Goal: Task Accomplishment & Management: Manage account settings

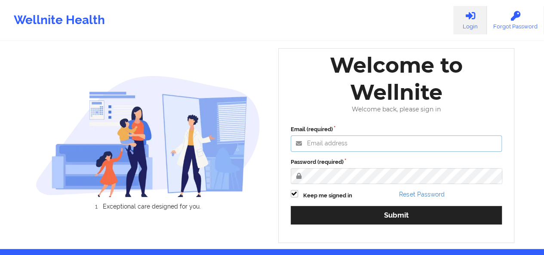
click at [375, 141] on input "Email (required)" at bounding box center [397, 143] width 212 height 16
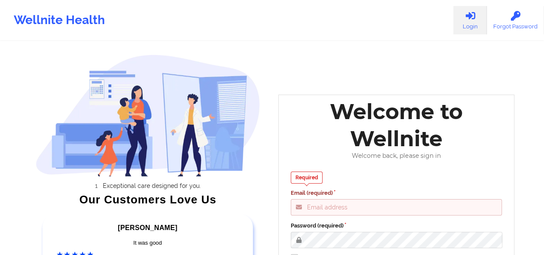
type input "[PERSON_NAME][EMAIL_ADDRESS][DOMAIN_NAME]"
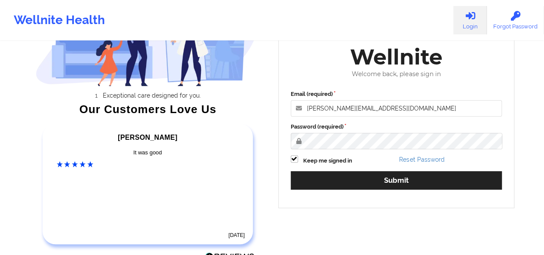
scroll to position [114, 0]
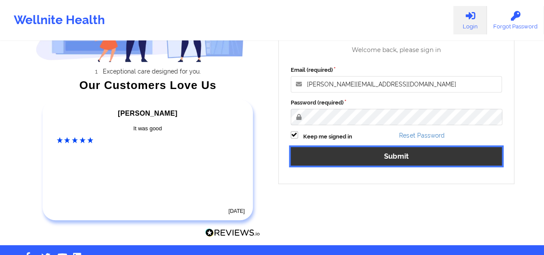
click at [424, 160] on button "Submit" at bounding box center [397, 156] width 212 height 18
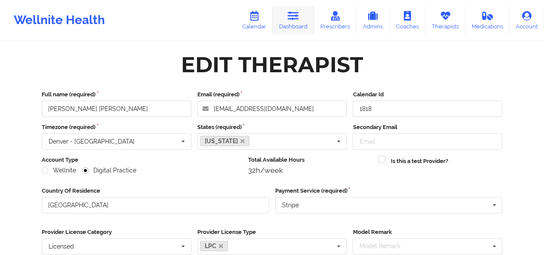
click at [296, 23] on link "Dashboard" at bounding box center [293, 20] width 41 height 28
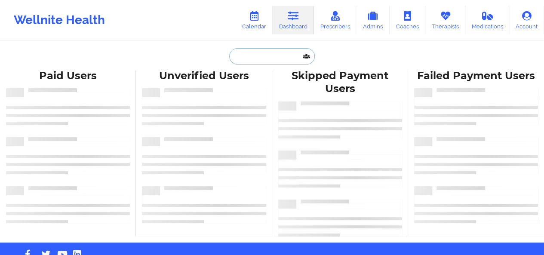
click at [252, 57] on input "text" at bounding box center [271, 56] width 85 height 16
paste input "[PHONE_NUMBER]"
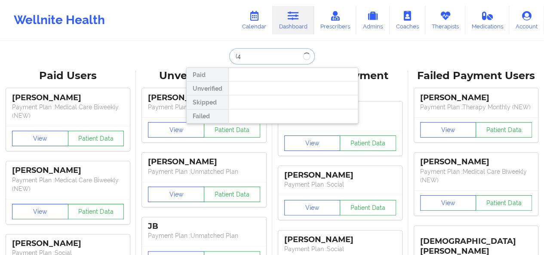
type input "("
click at [249, 57] on input "[PERSON_NAME]" at bounding box center [271, 56] width 85 height 16
paste input "[EMAIL_ADDRESS][DOMAIN_NAME]"
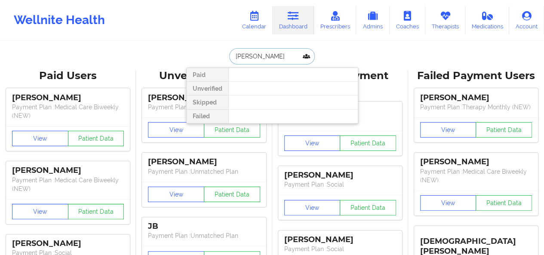
type input "[EMAIL_ADDRESS][DOMAIN_NAME]"
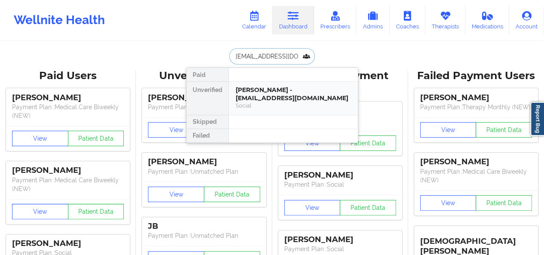
click at [261, 102] on div "Social" at bounding box center [293, 105] width 115 height 7
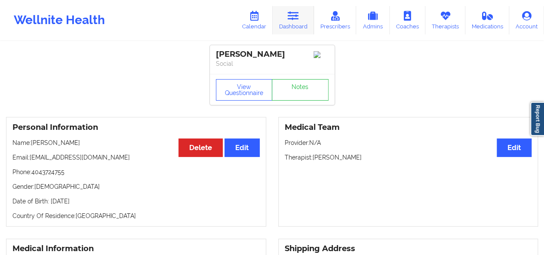
click at [300, 17] on link "Dashboard" at bounding box center [293, 20] width 41 height 28
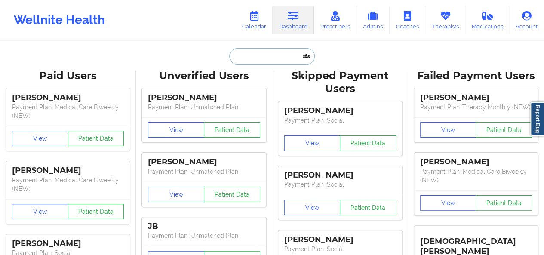
click at [258, 56] on input "text" at bounding box center [271, 56] width 85 height 16
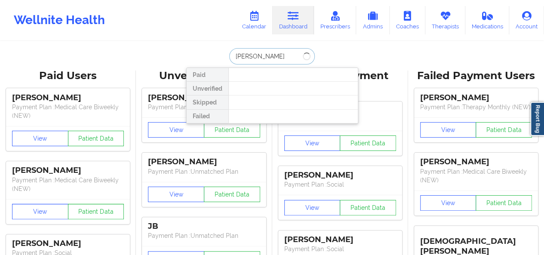
type input "[PERSON_NAME]"
click at [199, 55] on div "[PERSON_NAME] Paid Unverified Skipped Failed" at bounding box center [272, 56] width 172 height 16
